Goal: Task Accomplishment & Management: Complete application form

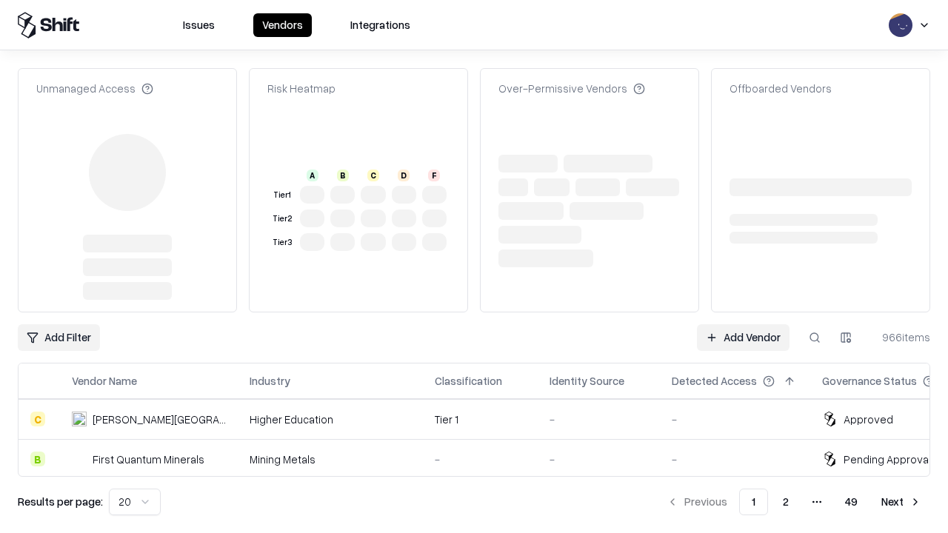
click at [743, 324] on link "Add Vendor" at bounding box center [743, 337] width 93 height 27
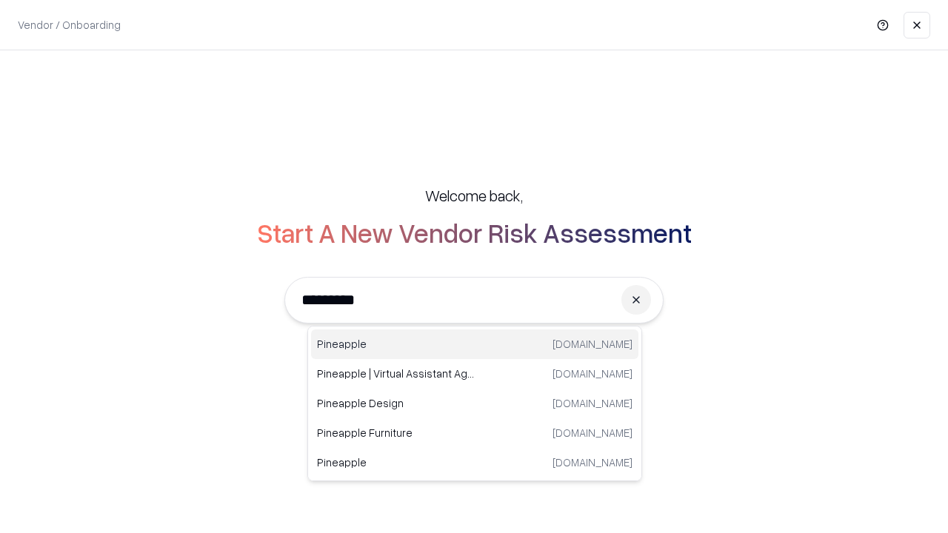
click at [475, 344] on div "Pineapple pineappleenergy.com" at bounding box center [474, 345] width 327 height 30
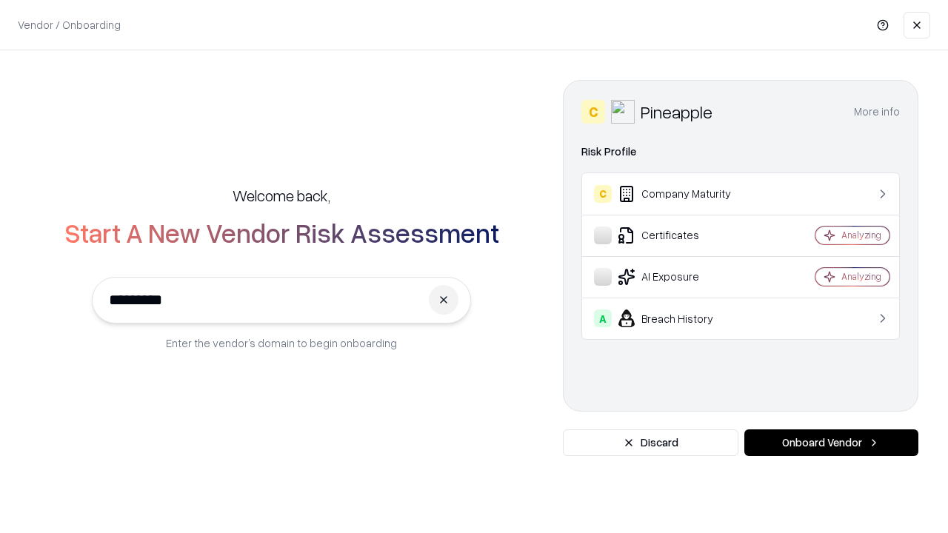
type input "*********"
click at [831, 443] on button "Onboard Vendor" at bounding box center [831, 442] width 174 height 27
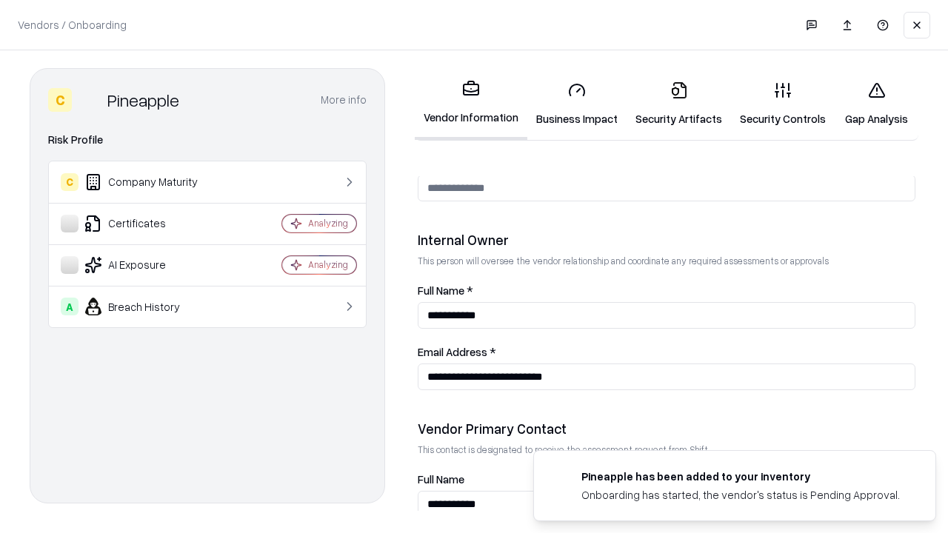
scroll to position [767, 0]
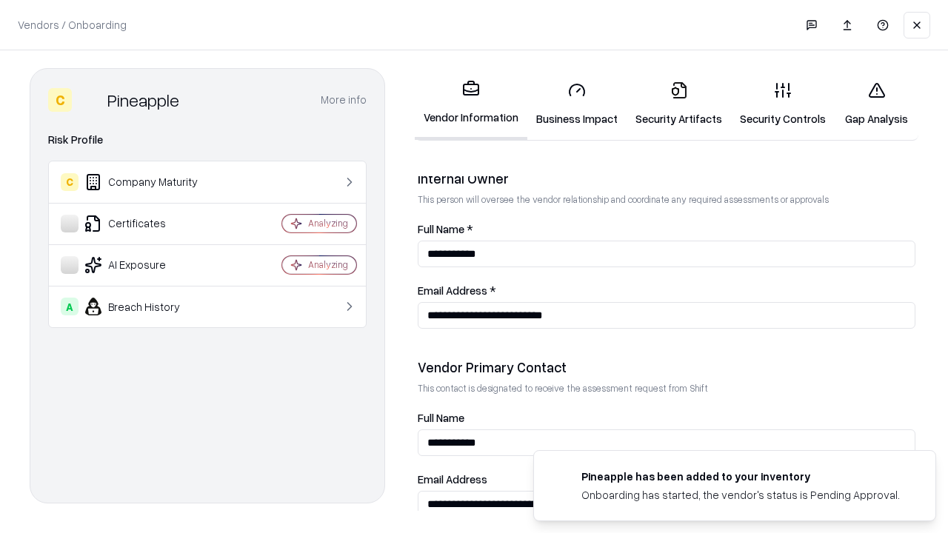
click at [678, 104] on link "Security Artifacts" at bounding box center [678, 104] width 104 height 69
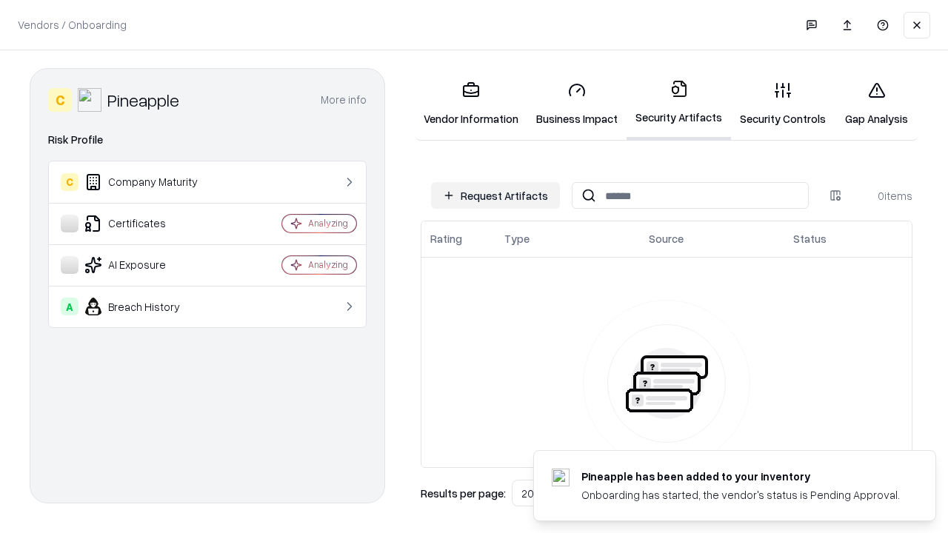
click at [495, 195] on button "Request Artifacts" at bounding box center [495, 195] width 129 height 27
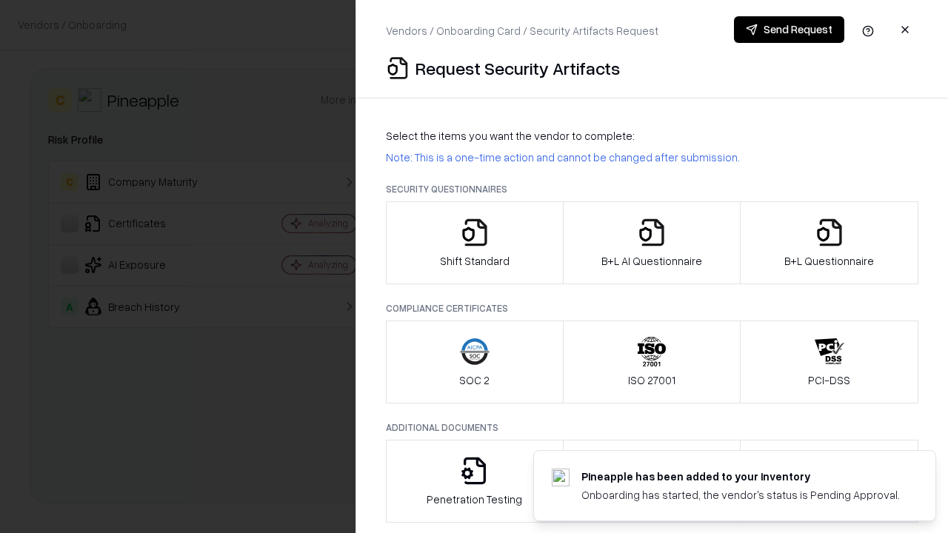
click at [829, 243] on icon "button" at bounding box center [830, 233] width 30 height 30
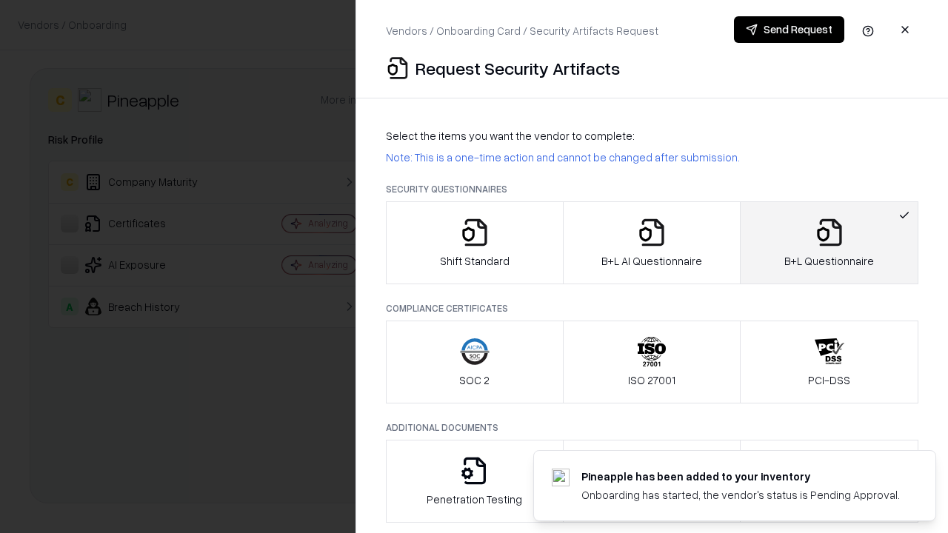
click at [651, 243] on icon "button" at bounding box center [652, 233] width 30 height 30
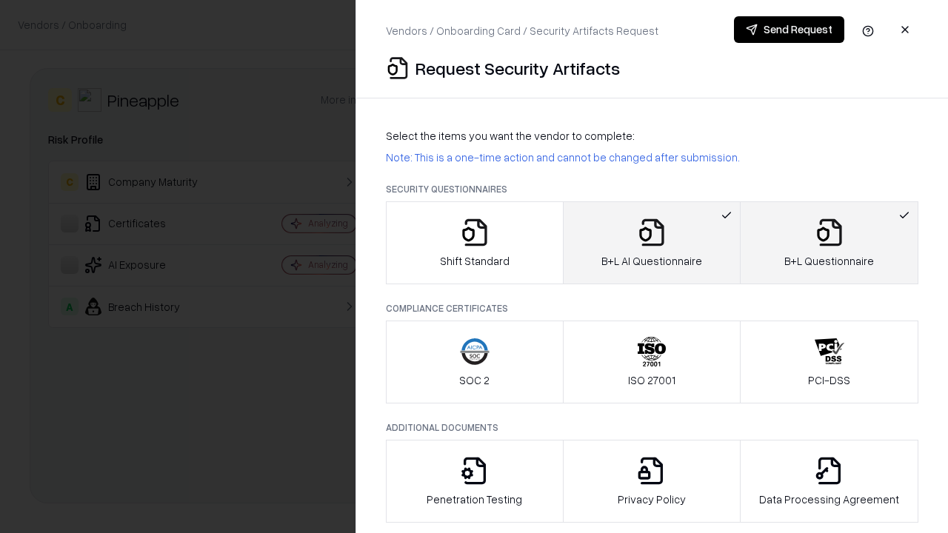
click at [789, 30] on button "Send Request" at bounding box center [789, 29] width 110 height 27
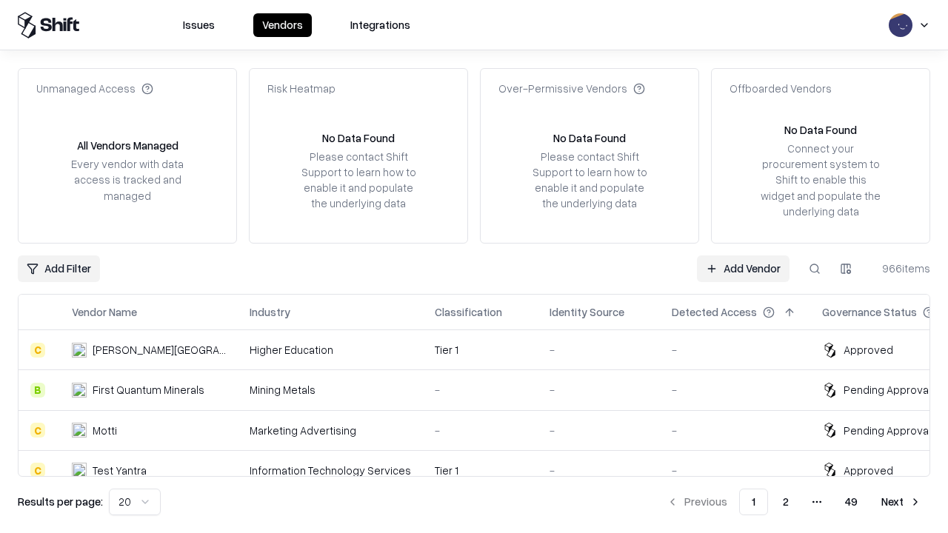
click at [815, 268] on button at bounding box center [814, 268] width 27 height 27
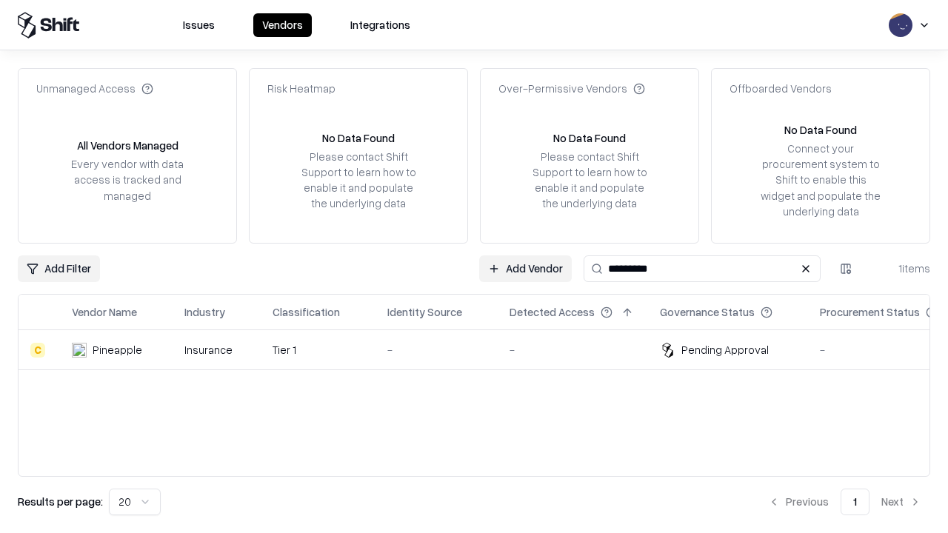
type input "*********"
click at [483, 350] on div "-" at bounding box center [436, 350] width 98 height 16
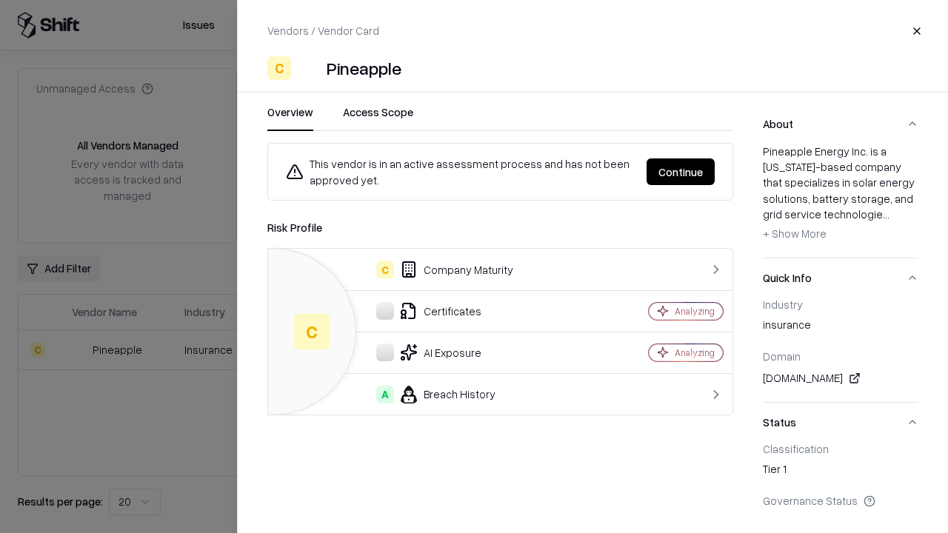
click at [680, 172] on button "Continue" at bounding box center [680, 171] width 68 height 27
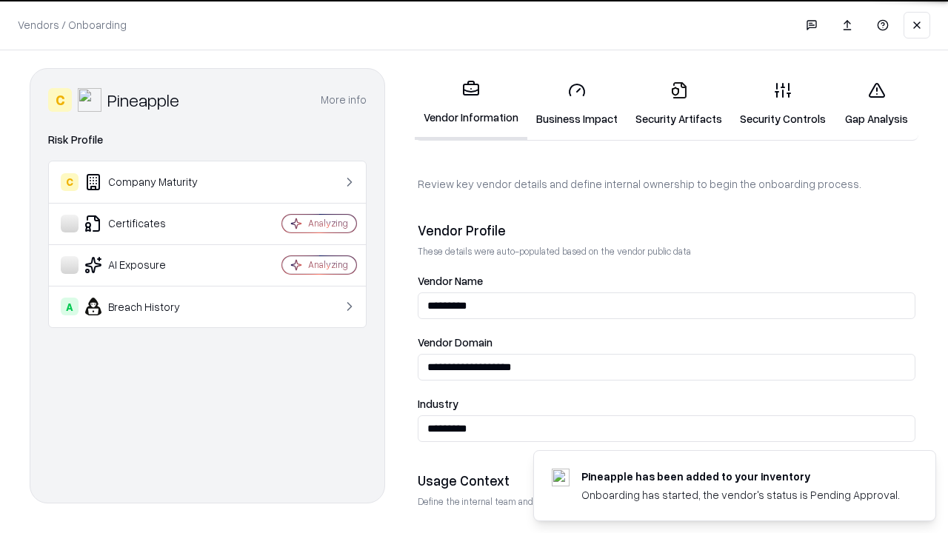
click at [678, 104] on link "Security Artifacts" at bounding box center [678, 104] width 104 height 69
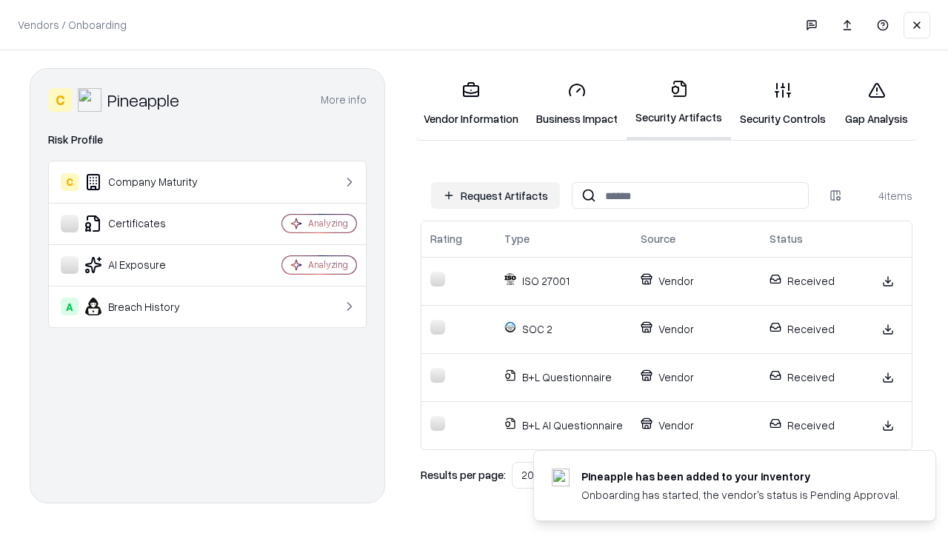
click at [876, 104] on link "Gap Analysis" at bounding box center [877, 104] width 84 height 69
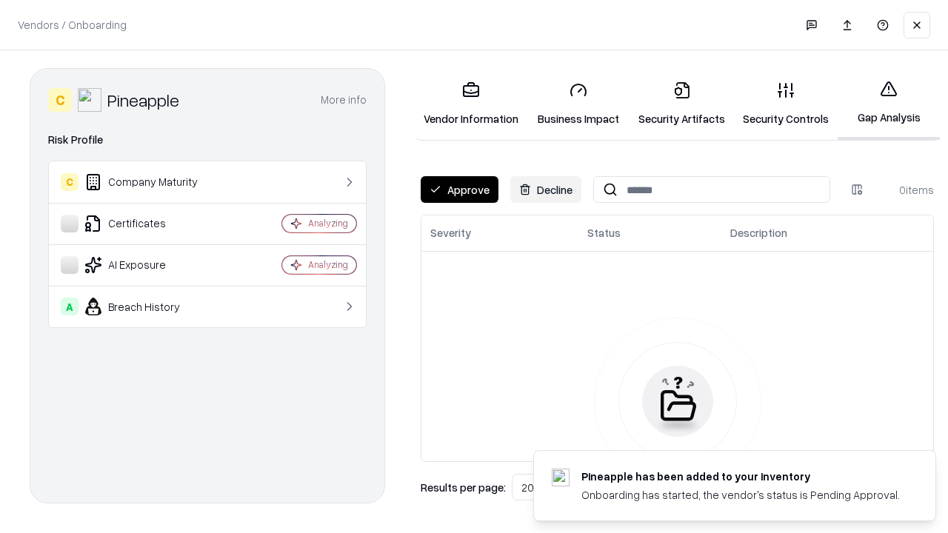
click at [459, 190] on button "Approve" at bounding box center [460, 189] width 78 height 27
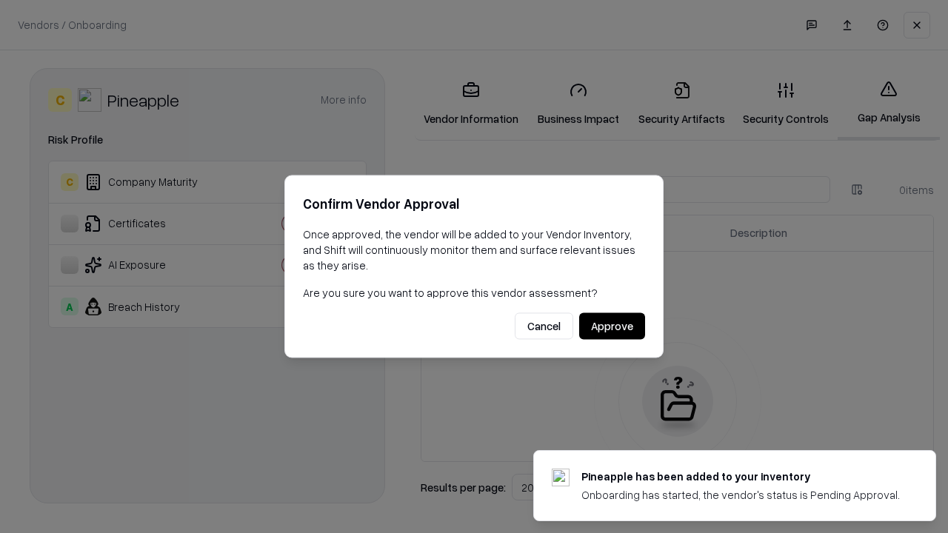
click at [612, 326] on button "Approve" at bounding box center [612, 326] width 66 height 27
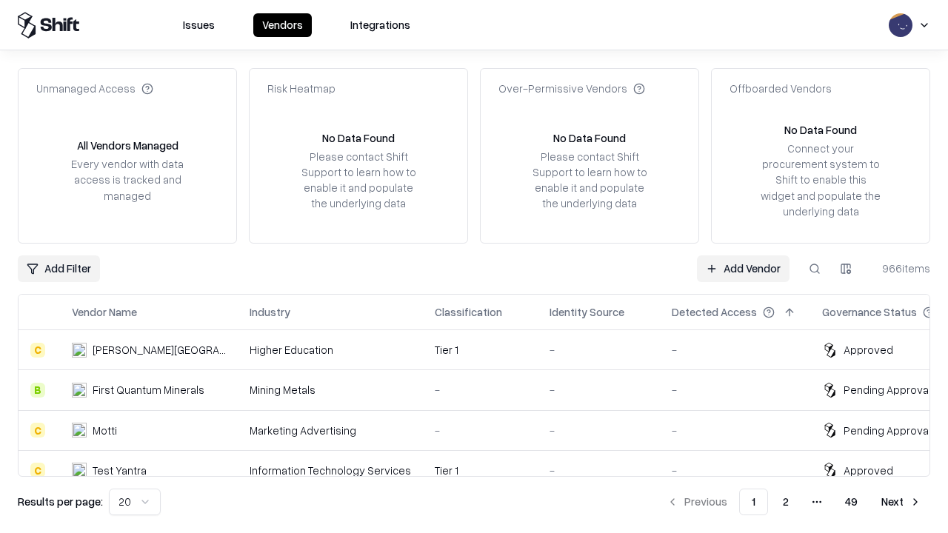
type input "*********"
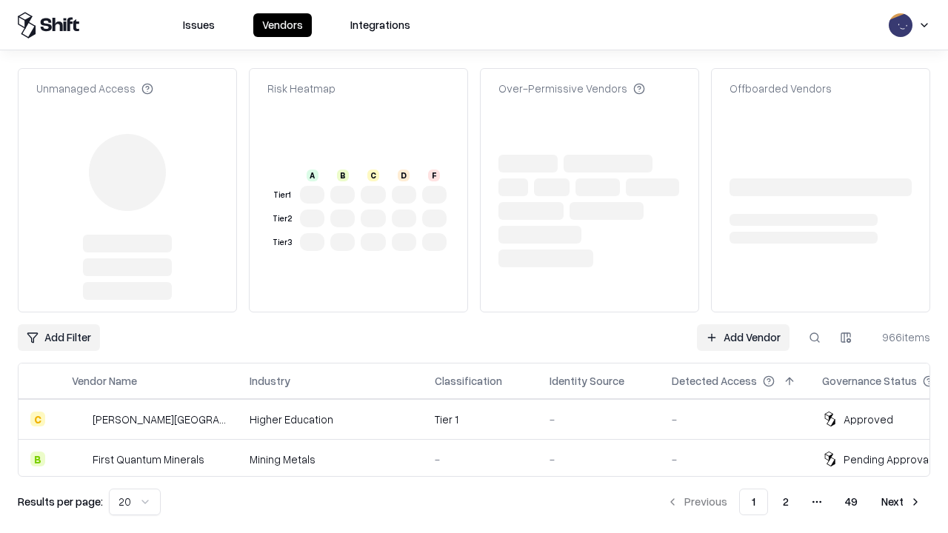
click at [743, 324] on link "Add Vendor" at bounding box center [743, 337] width 93 height 27
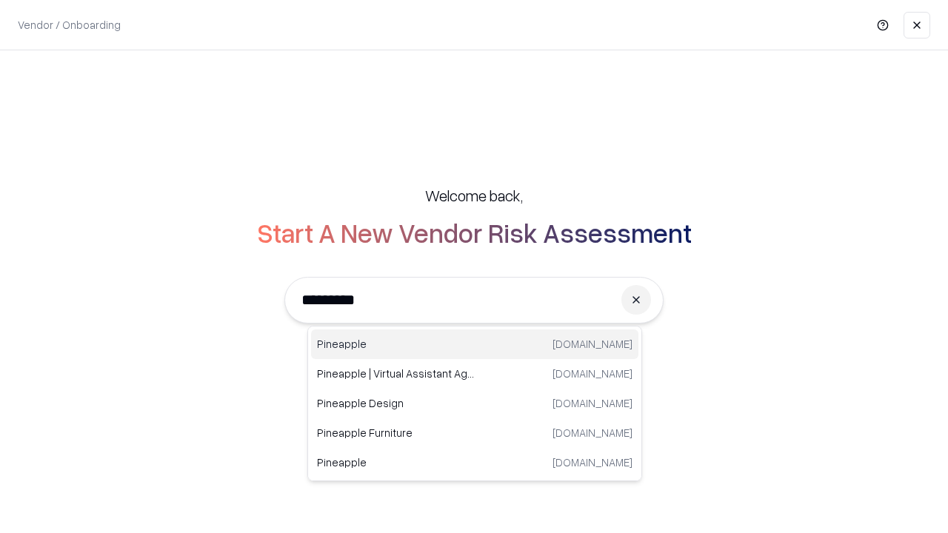
click at [475, 344] on div "Pineapple [DOMAIN_NAME]" at bounding box center [474, 345] width 327 height 30
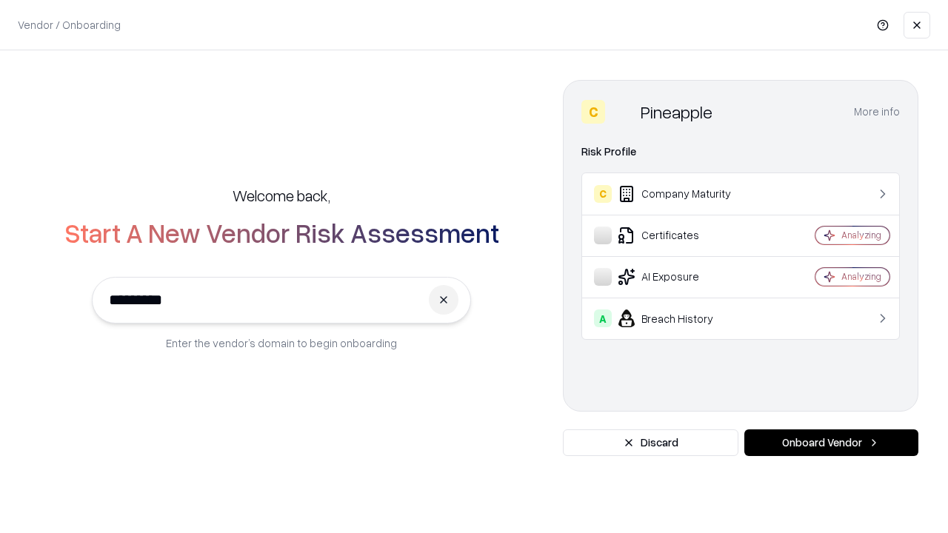
type input "*********"
click at [831, 443] on button "Onboard Vendor" at bounding box center [831, 442] width 174 height 27
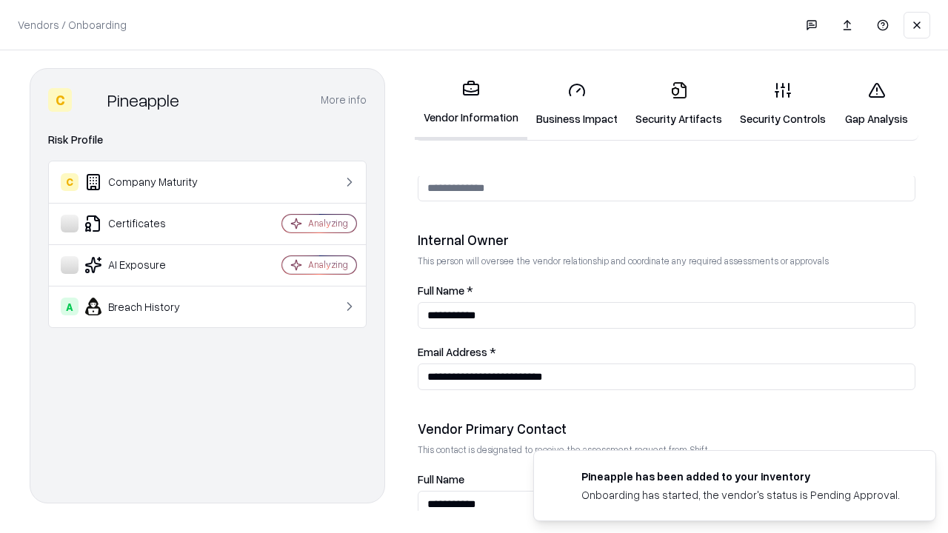
scroll to position [767, 0]
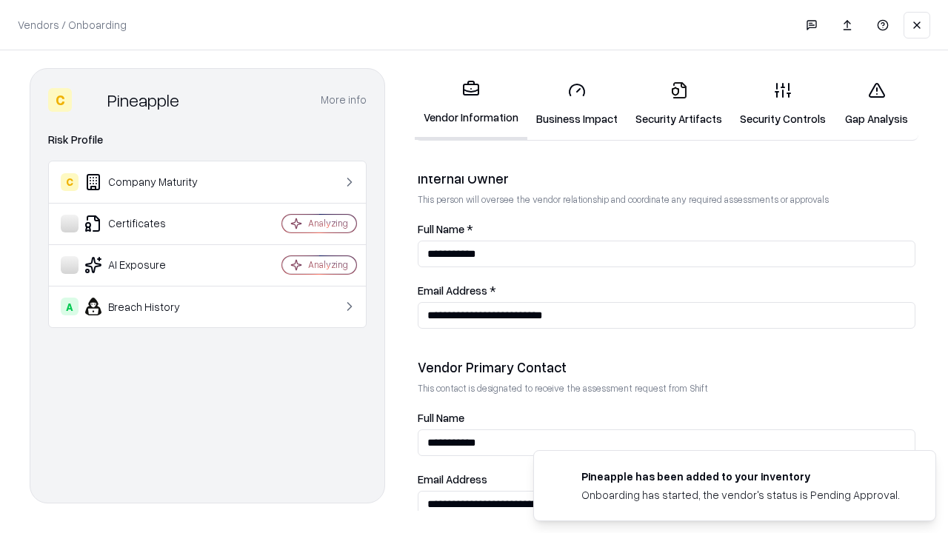
click at [876, 104] on link "Gap Analysis" at bounding box center [877, 104] width 84 height 69
